Goal: Information Seeking & Learning: Learn about a topic

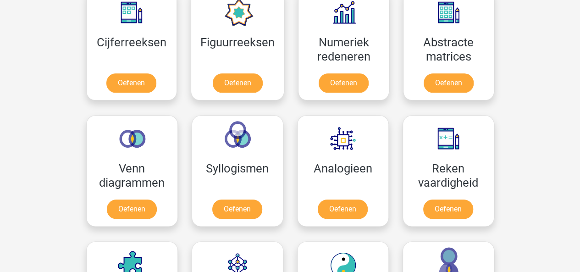
scroll to position [367, 0]
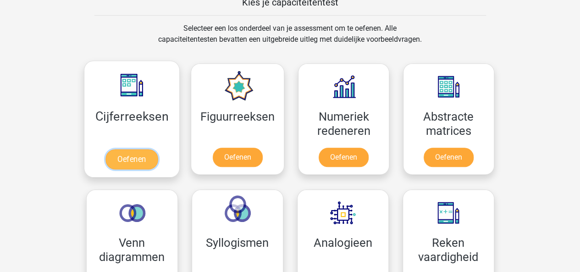
click at [126, 155] on link "Oefenen" at bounding box center [131, 159] width 52 height 20
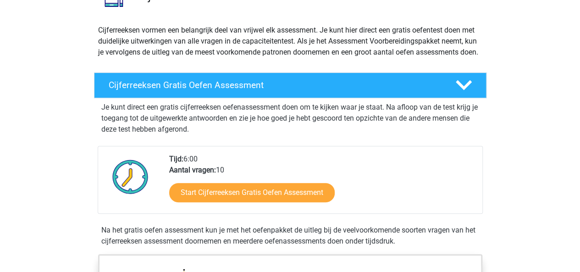
scroll to position [92, 0]
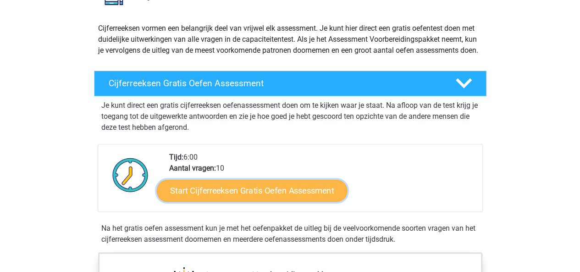
click at [207, 201] on link "Start Cijferreeksen Gratis Oefen Assessment" at bounding box center [252, 190] width 190 height 22
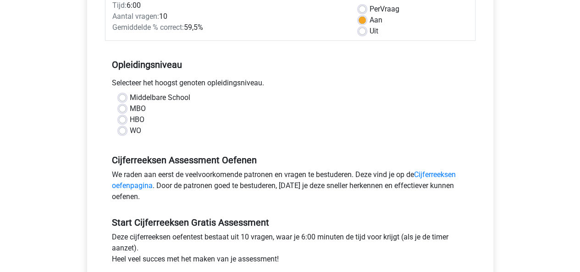
scroll to position [138, 0]
click at [130, 96] on label "Middelbare School" at bounding box center [160, 98] width 61 height 11
click at [125, 96] on input "Middelbare School" at bounding box center [122, 97] width 7 height 9
radio input "true"
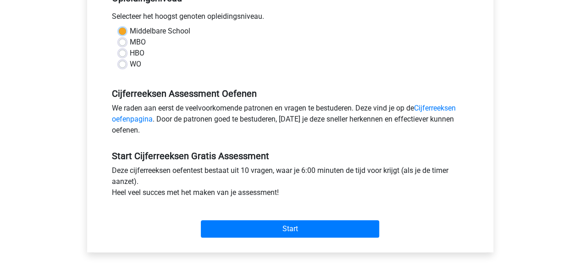
scroll to position [183, 0]
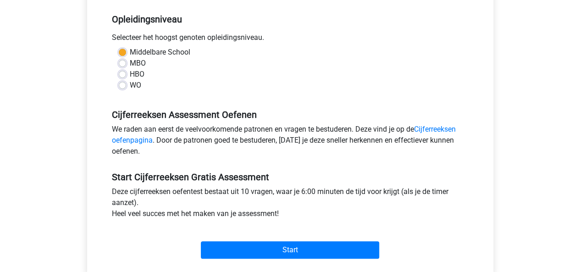
click at [130, 62] on label "MBO" at bounding box center [138, 63] width 16 height 11
click at [120, 62] on input "MBO" at bounding box center [122, 62] width 7 height 9
radio input "true"
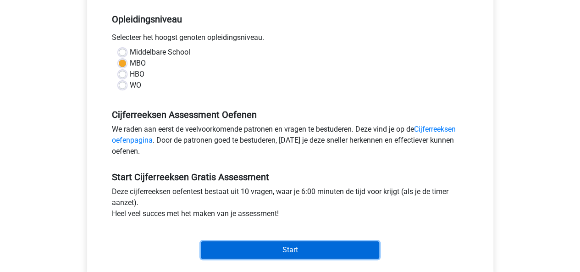
click at [243, 251] on input "Start" at bounding box center [290, 249] width 178 height 17
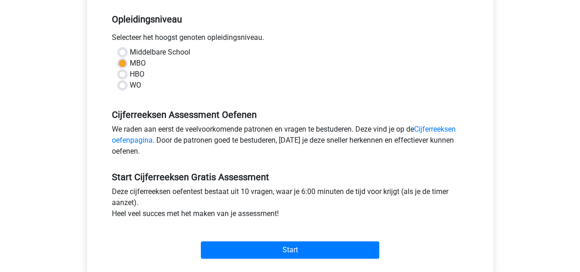
click at [130, 49] on label "Middelbare School" at bounding box center [160, 52] width 61 height 11
click at [120, 49] on input "Middelbare School" at bounding box center [122, 51] width 7 height 9
radio input "true"
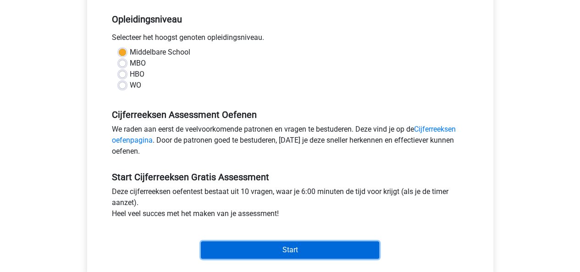
click at [268, 253] on input "Start" at bounding box center [290, 249] width 178 height 17
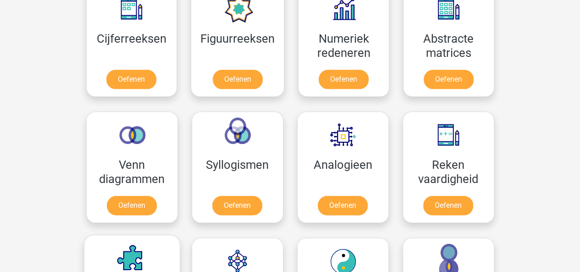
scroll to position [504, 0]
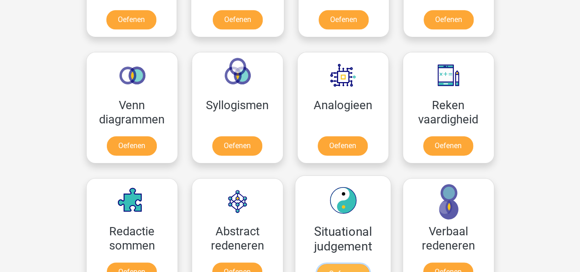
click at [345, 264] on link "Oefenen" at bounding box center [342, 274] width 52 height 20
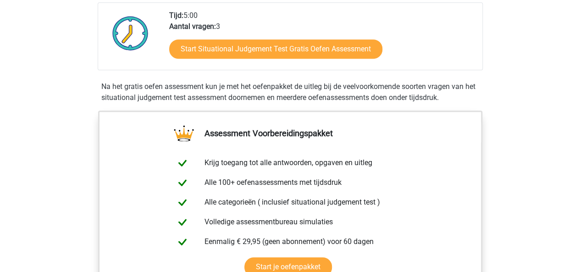
scroll to position [183, 0]
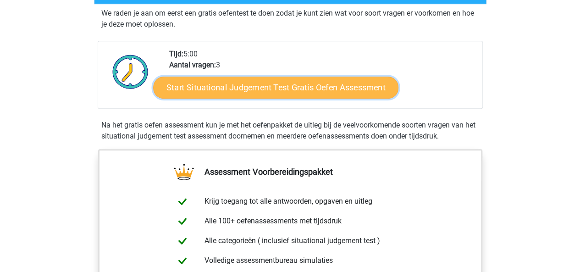
click at [237, 88] on link "Start Situational Judgement Test Gratis Oefen Assessment" at bounding box center [275, 88] width 245 height 22
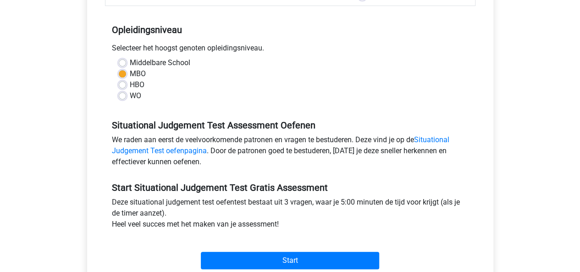
scroll to position [183, 0]
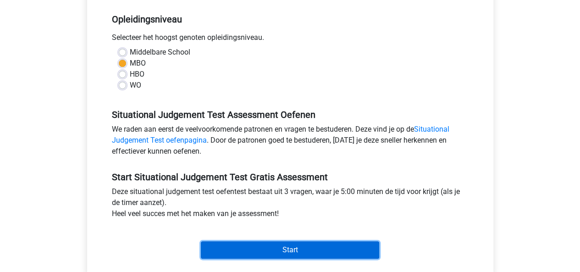
click at [281, 245] on input "Start" at bounding box center [290, 249] width 178 height 17
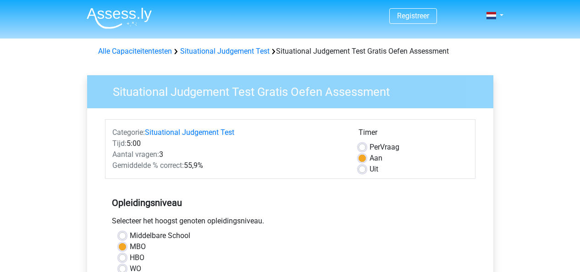
scroll to position [183, 0]
